Goal: Information Seeking & Learning: Learn about a topic

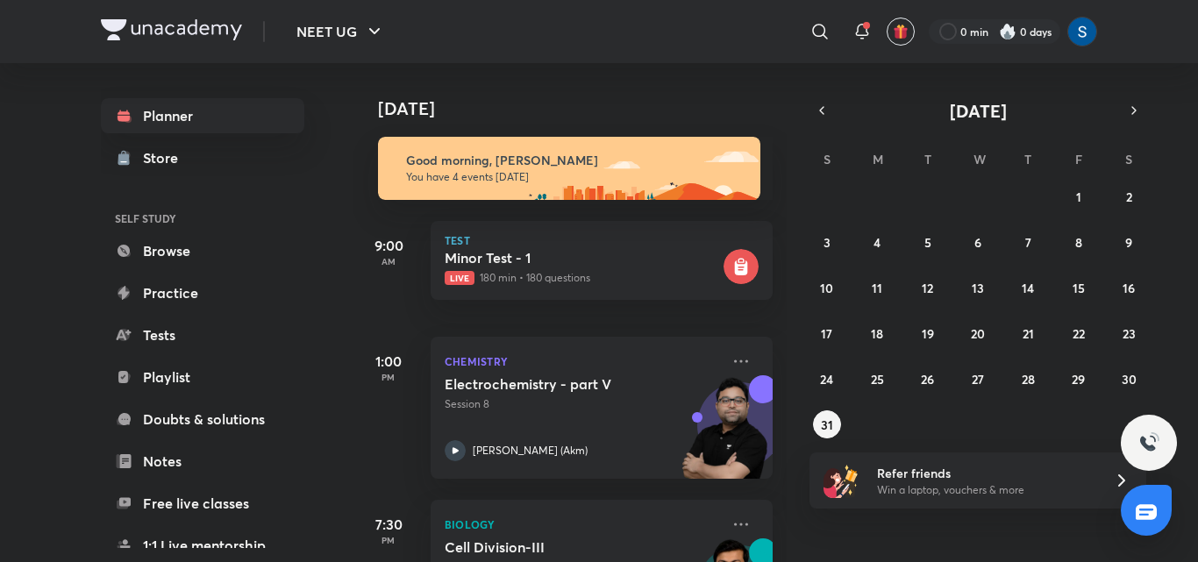
click at [800, 491] on div "[DATE] Good morning, [PERSON_NAME] You have 4 events [DATE] 9:00 AM Test Minor …" at bounding box center [774, 312] width 841 height 499
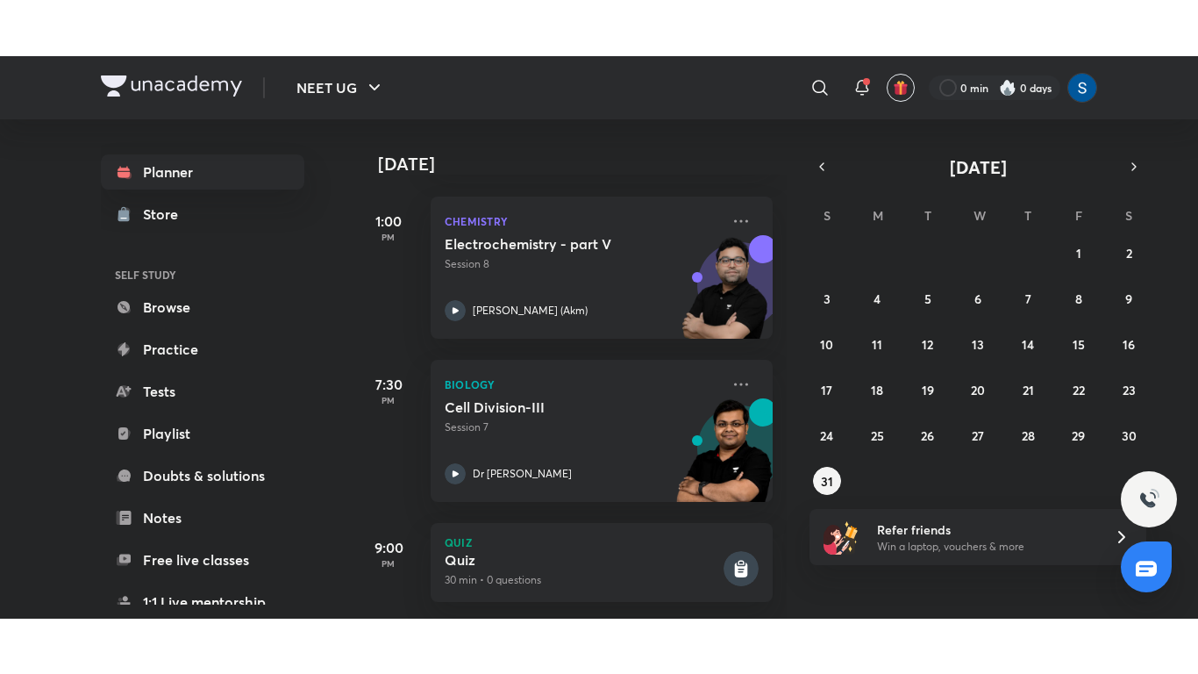
scroll to position [223, 0]
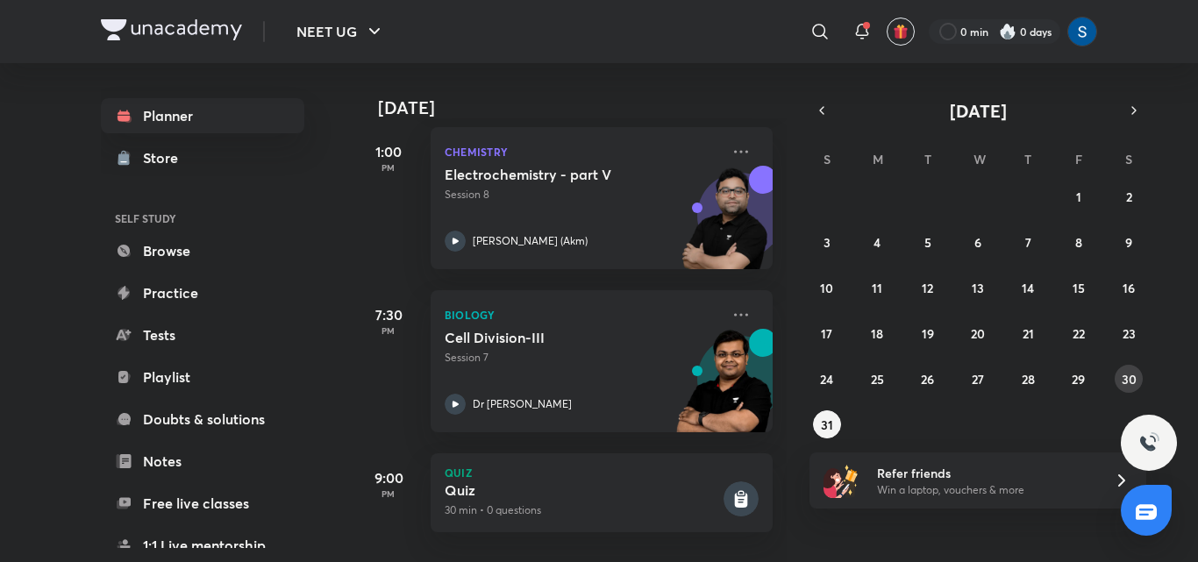
click at [1115, 380] on button "30" at bounding box center [1129, 379] width 28 height 28
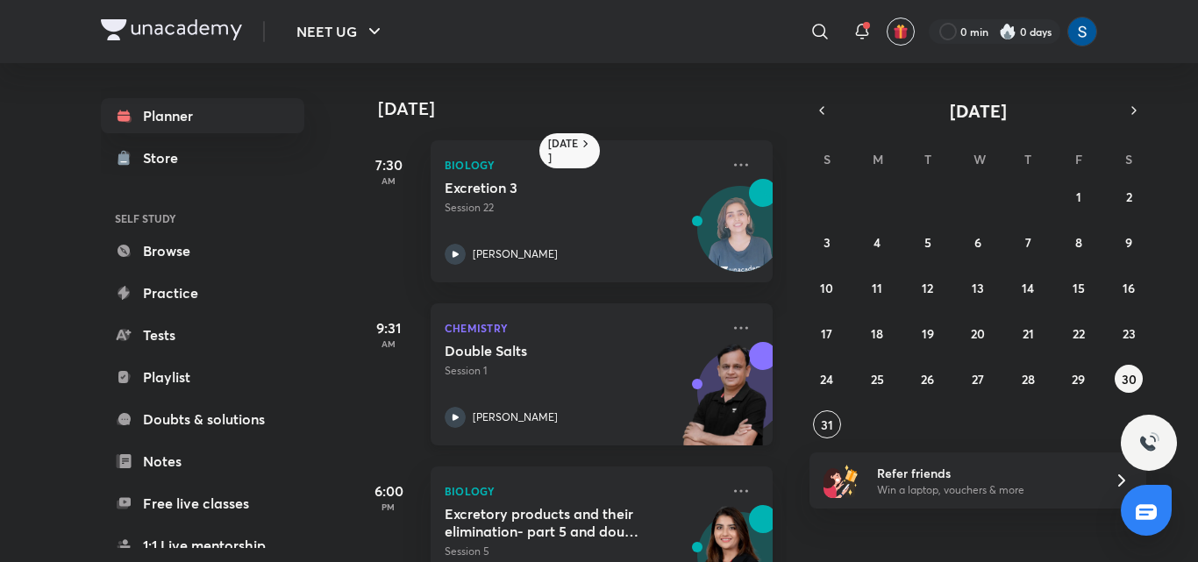
click at [733, 391] on img at bounding box center [724, 402] width 97 height 121
